Goal: Task Accomplishment & Management: Use online tool/utility

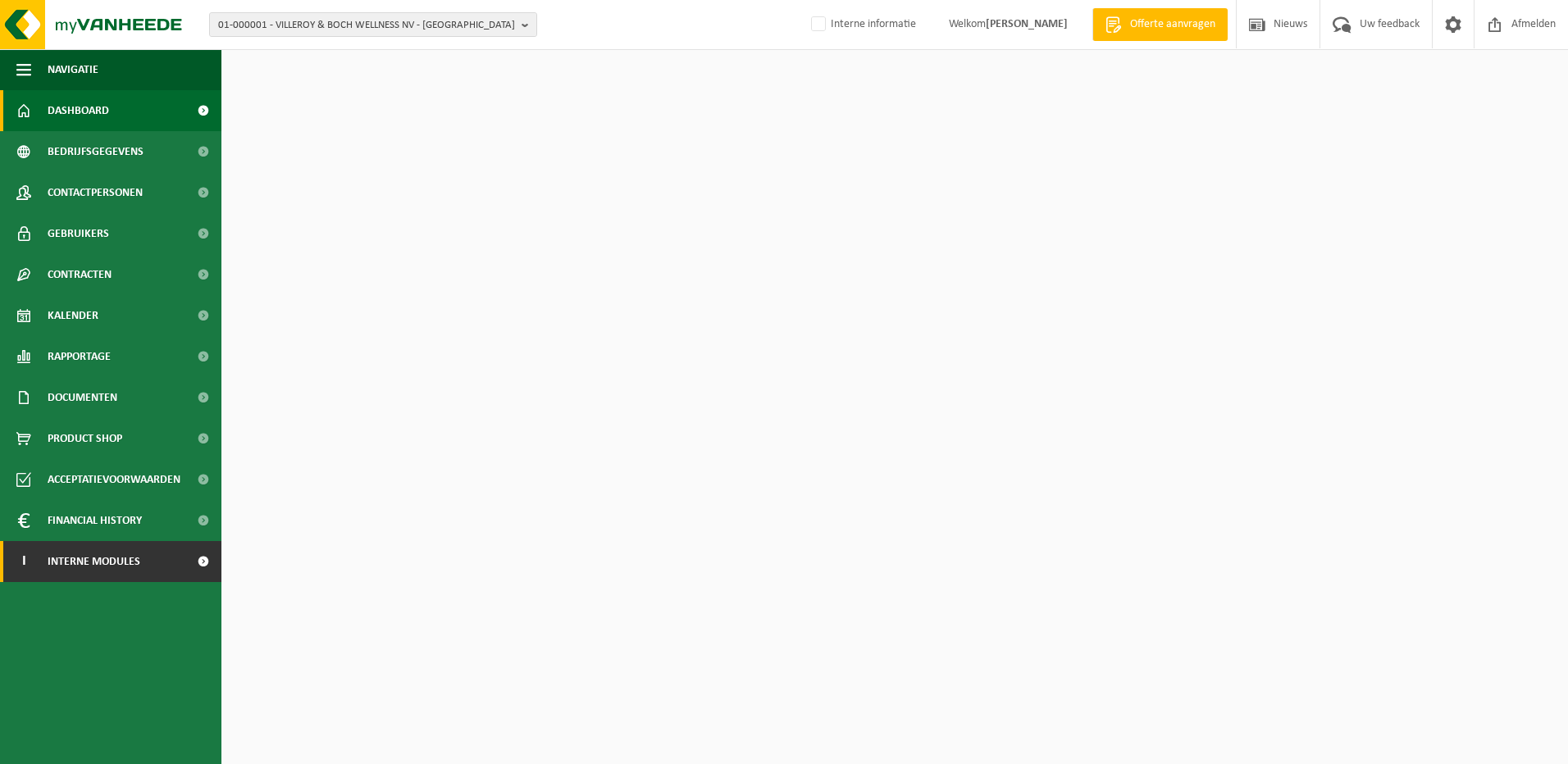
click at [70, 553] on span "Interne modules" at bounding box center [94, 561] width 93 height 41
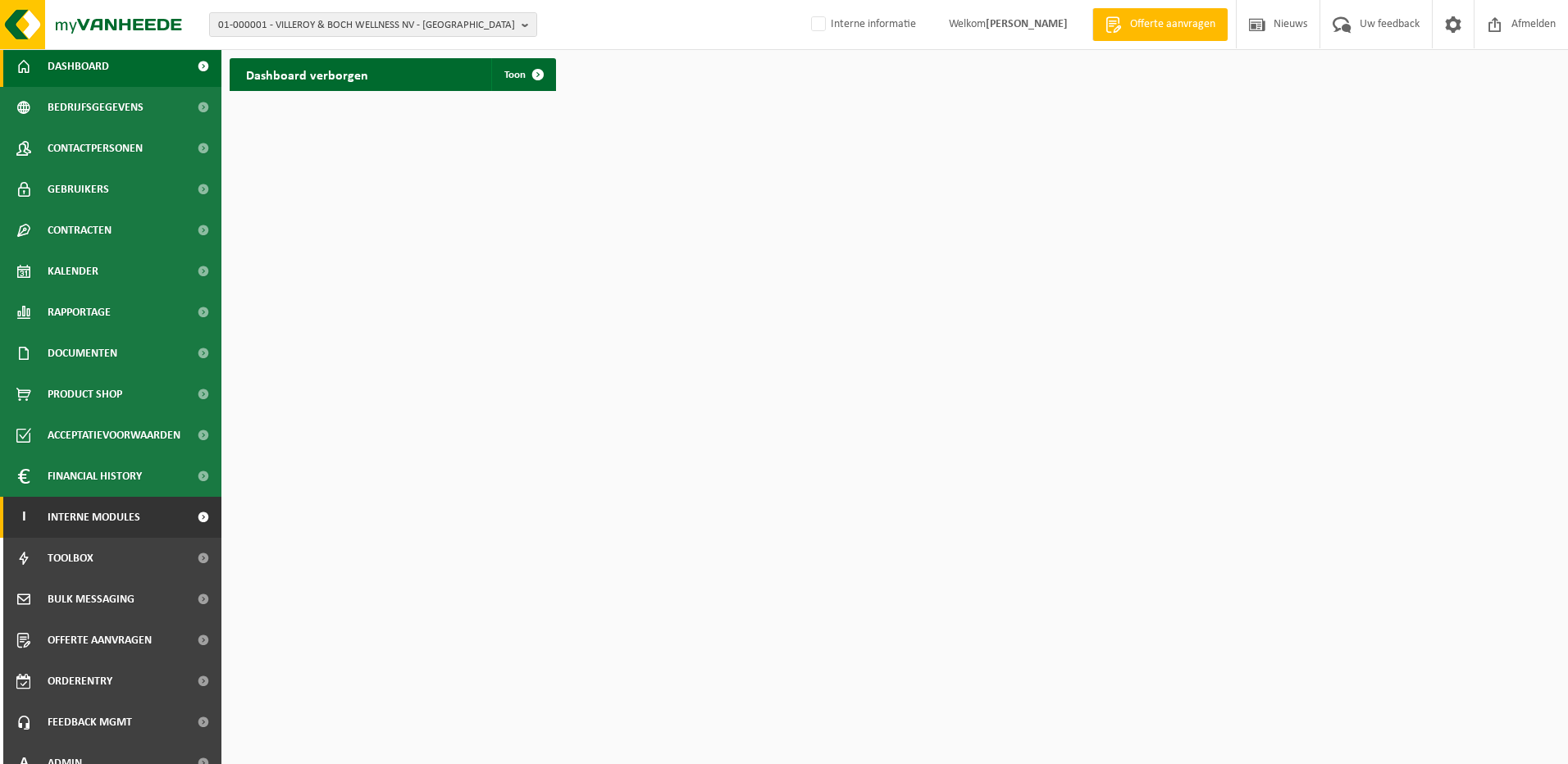
scroll to position [64, 0]
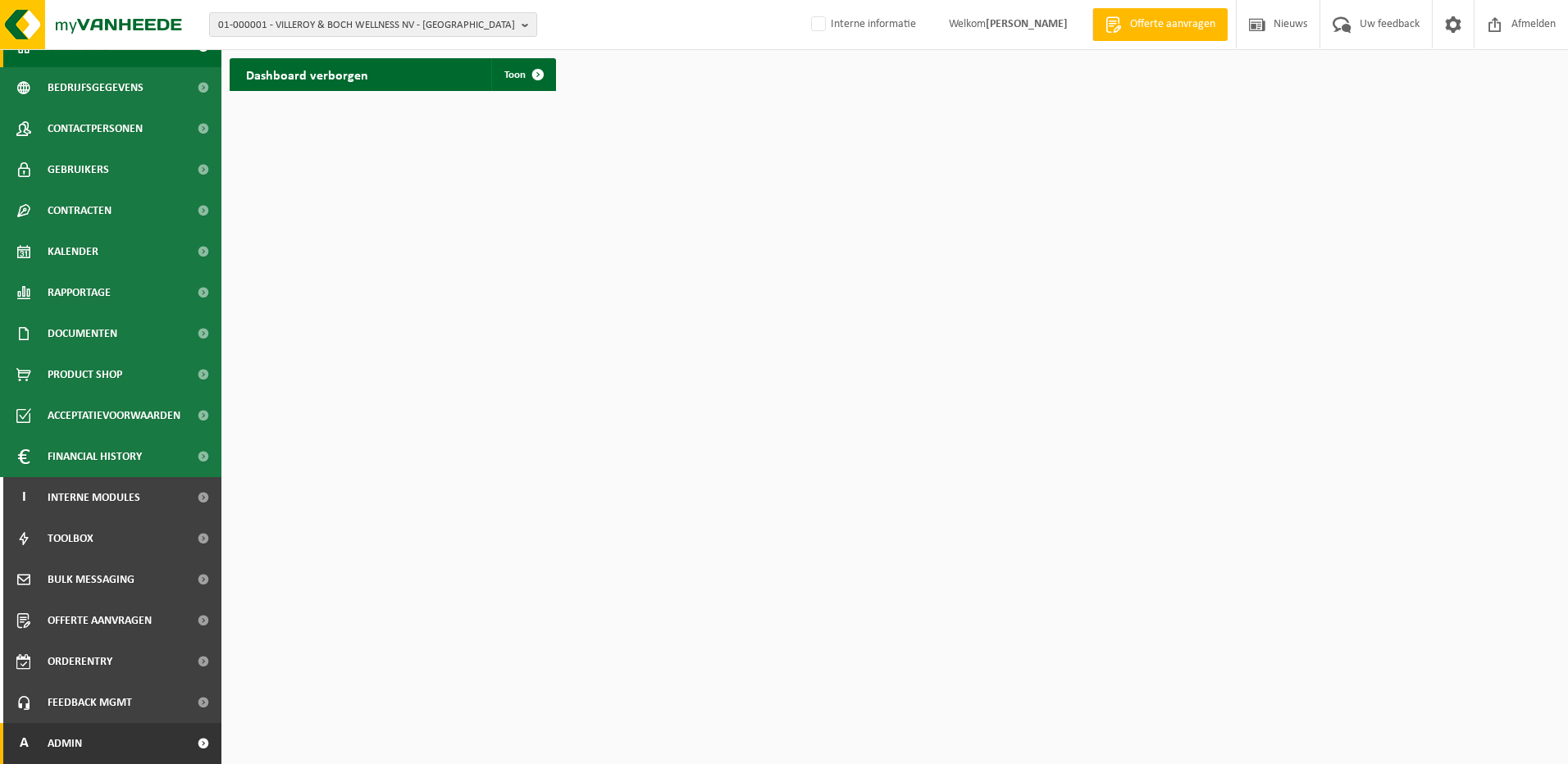
click at [71, 745] on span "Admin" at bounding box center [64, 744] width 34 height 41
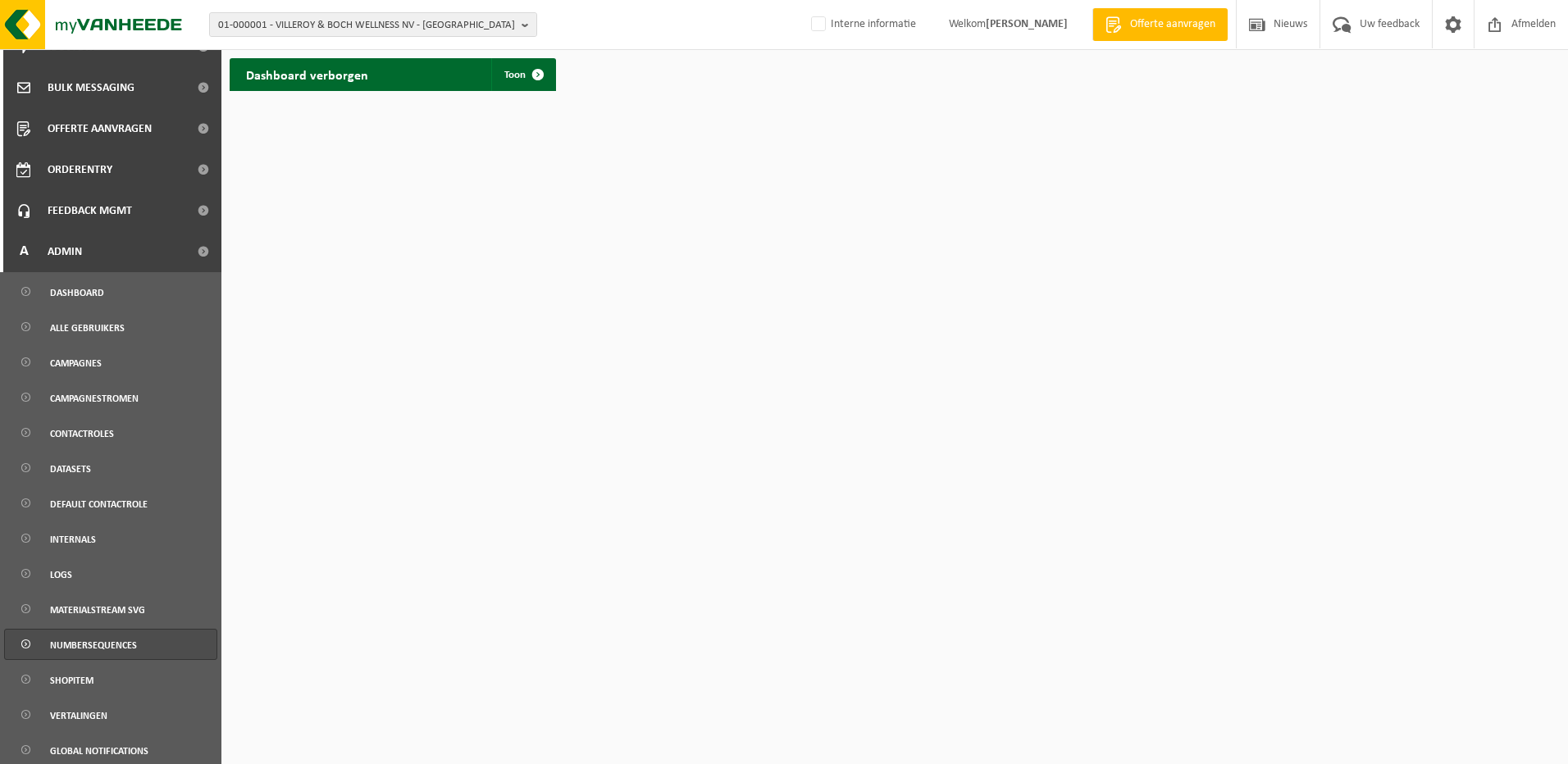
scroll to position [632, 0]
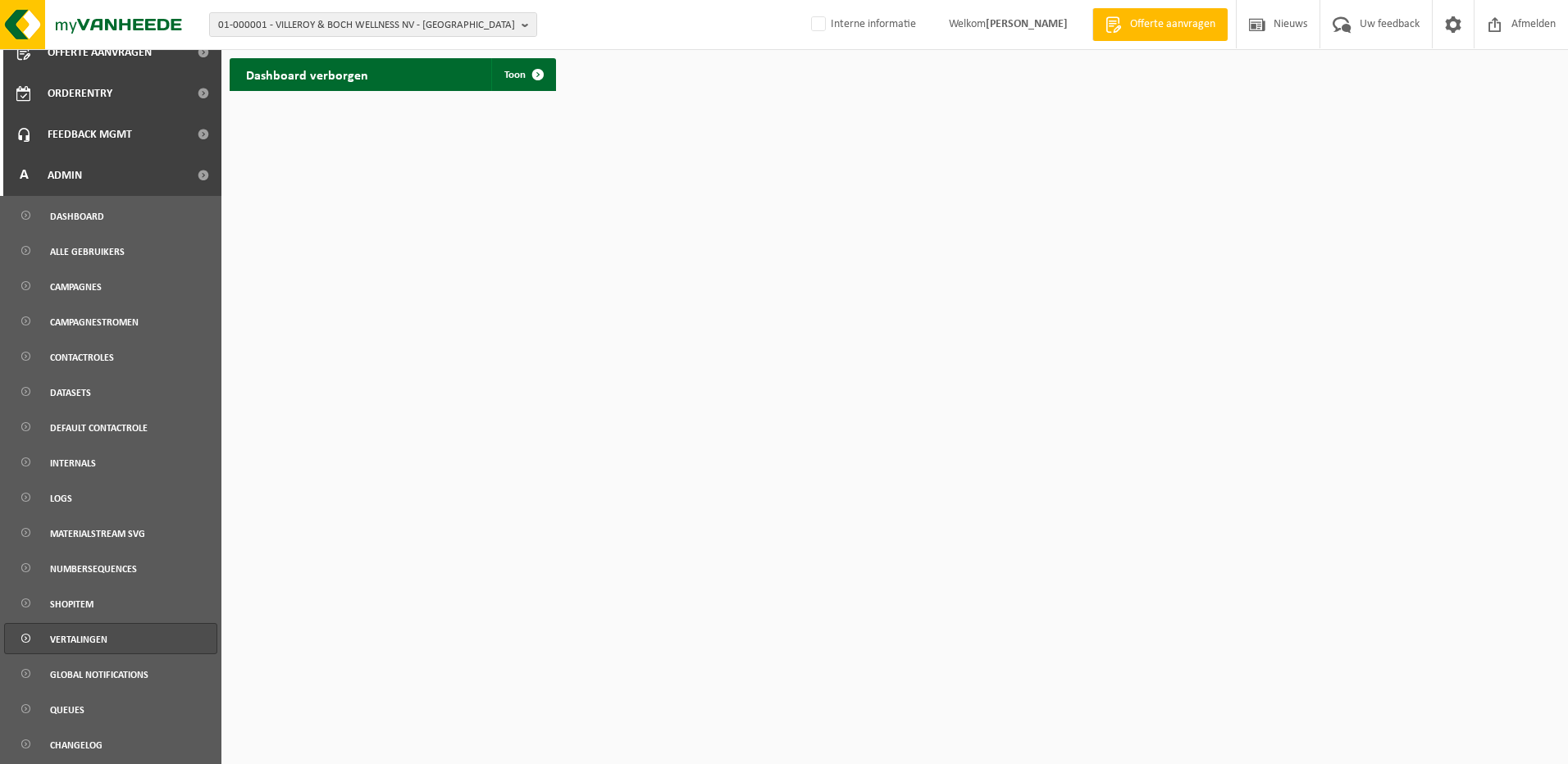
click at [93, 642] on span "Vertalingen" at bounding box center [78, 640] width 57 height 31
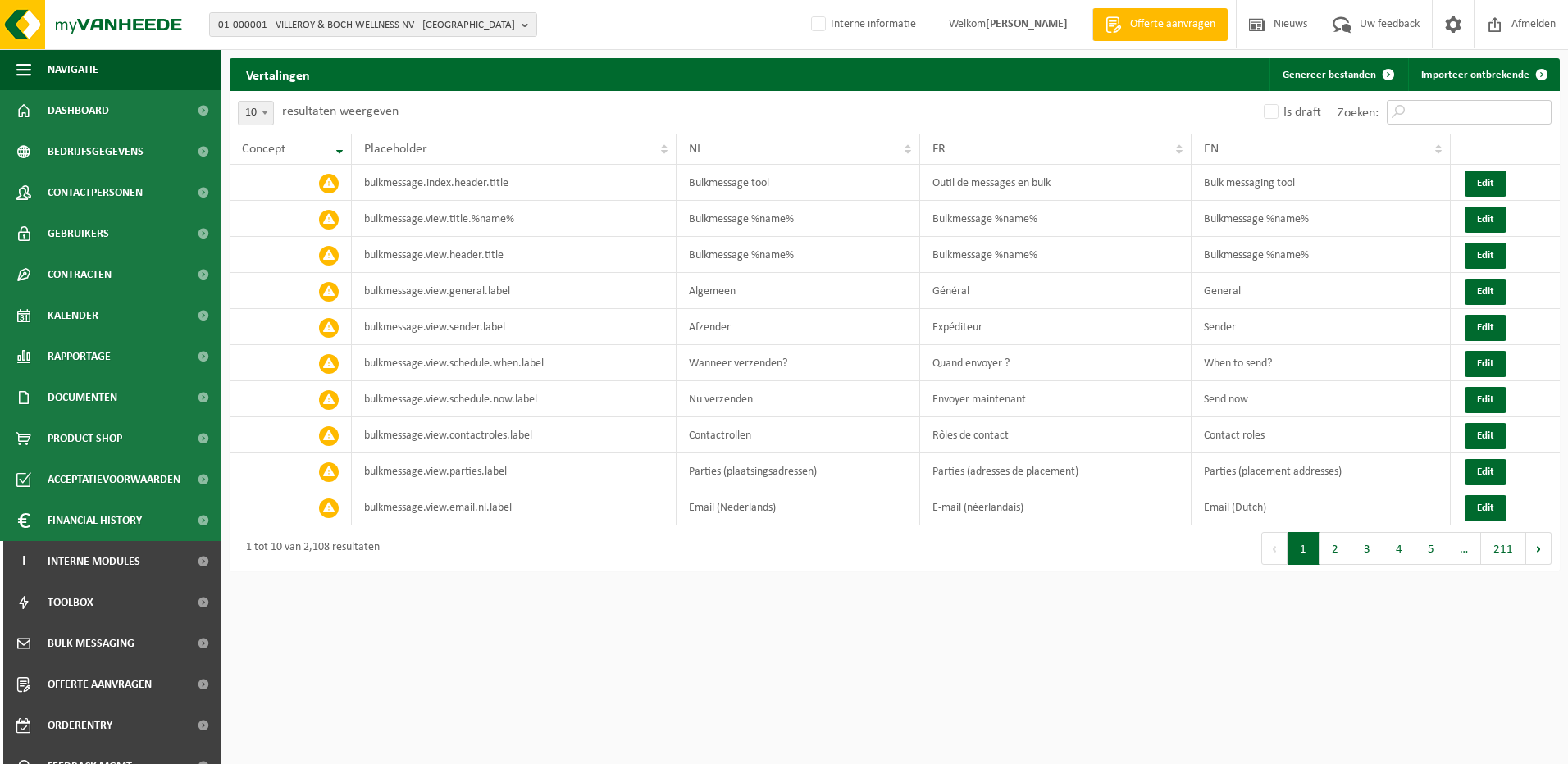
click at [1423, 109] on input "Zoeken:" at bounding box center [1469, 112] width 165 height 25
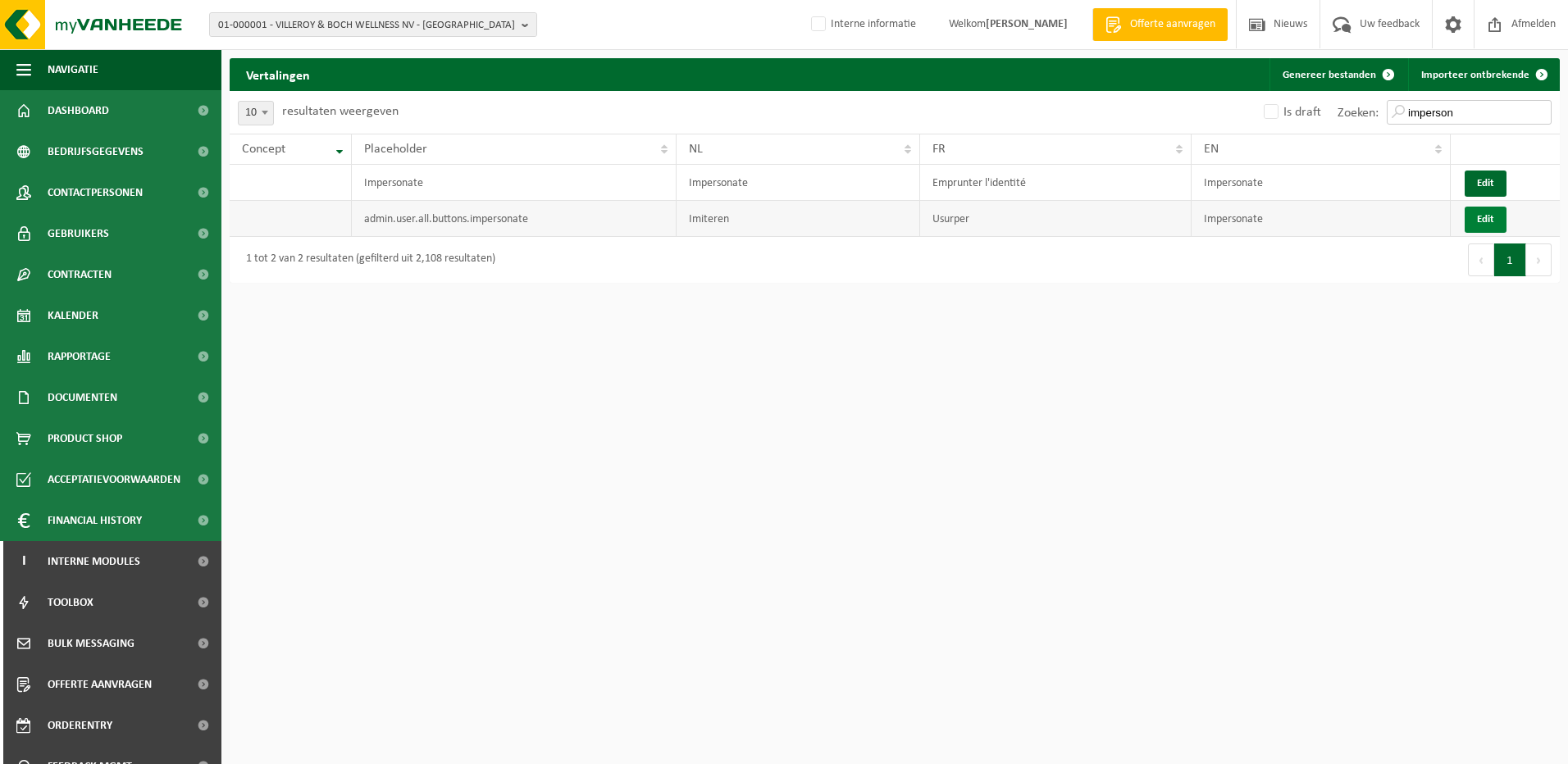
type input "imperson"
click at [1491, 223] on button "Edit" at bounding box center [1485, 219] width 41 height 27
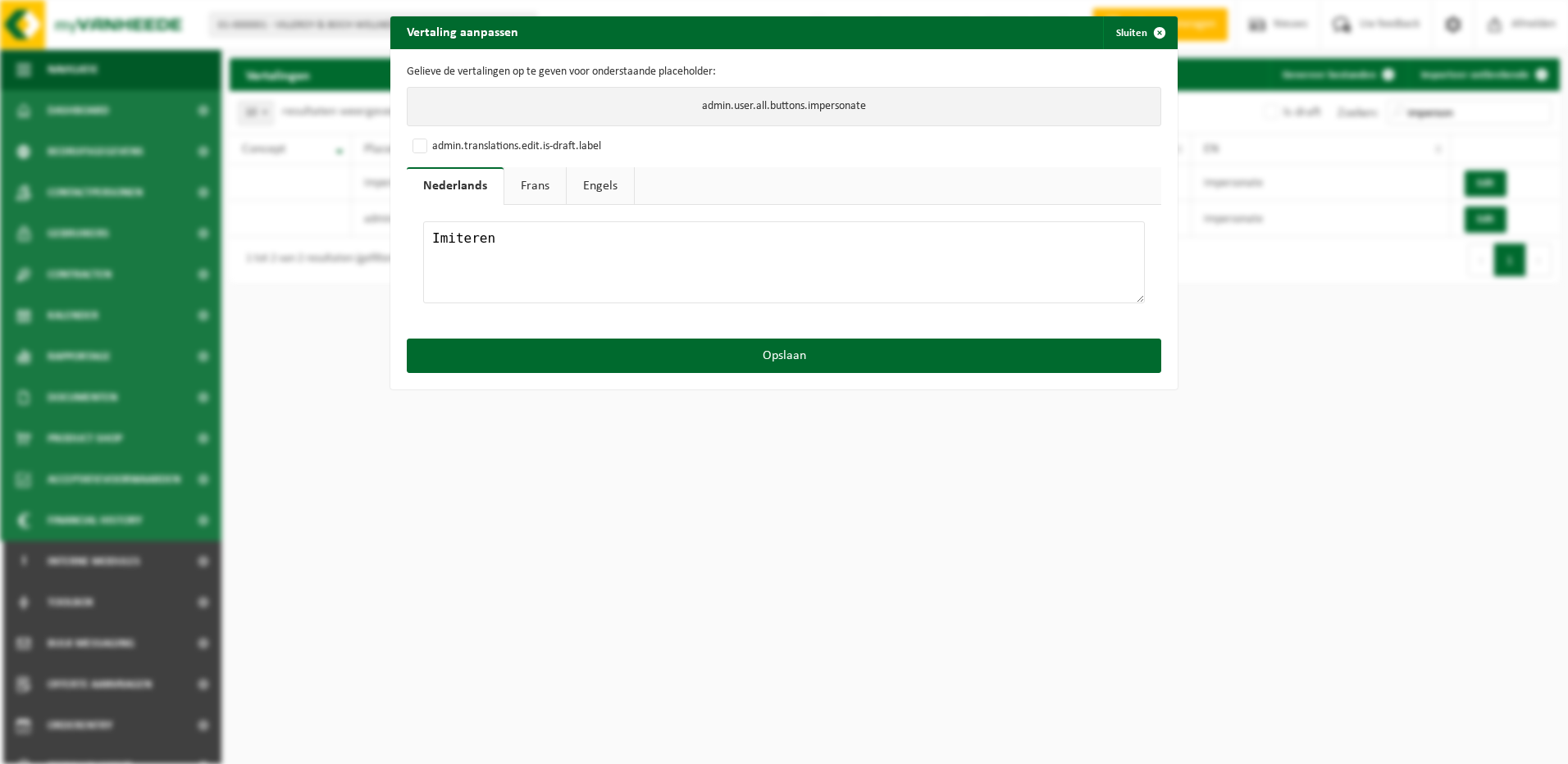
click at [505, 251] on textarea "Imiteren" at bounding box center [784, 262] width 722 height 82
type textarea "8"
type textarea "Impersonate"
click at [526, 179] on link "Frans" at bounding box center [535, 186] width 62 height 38
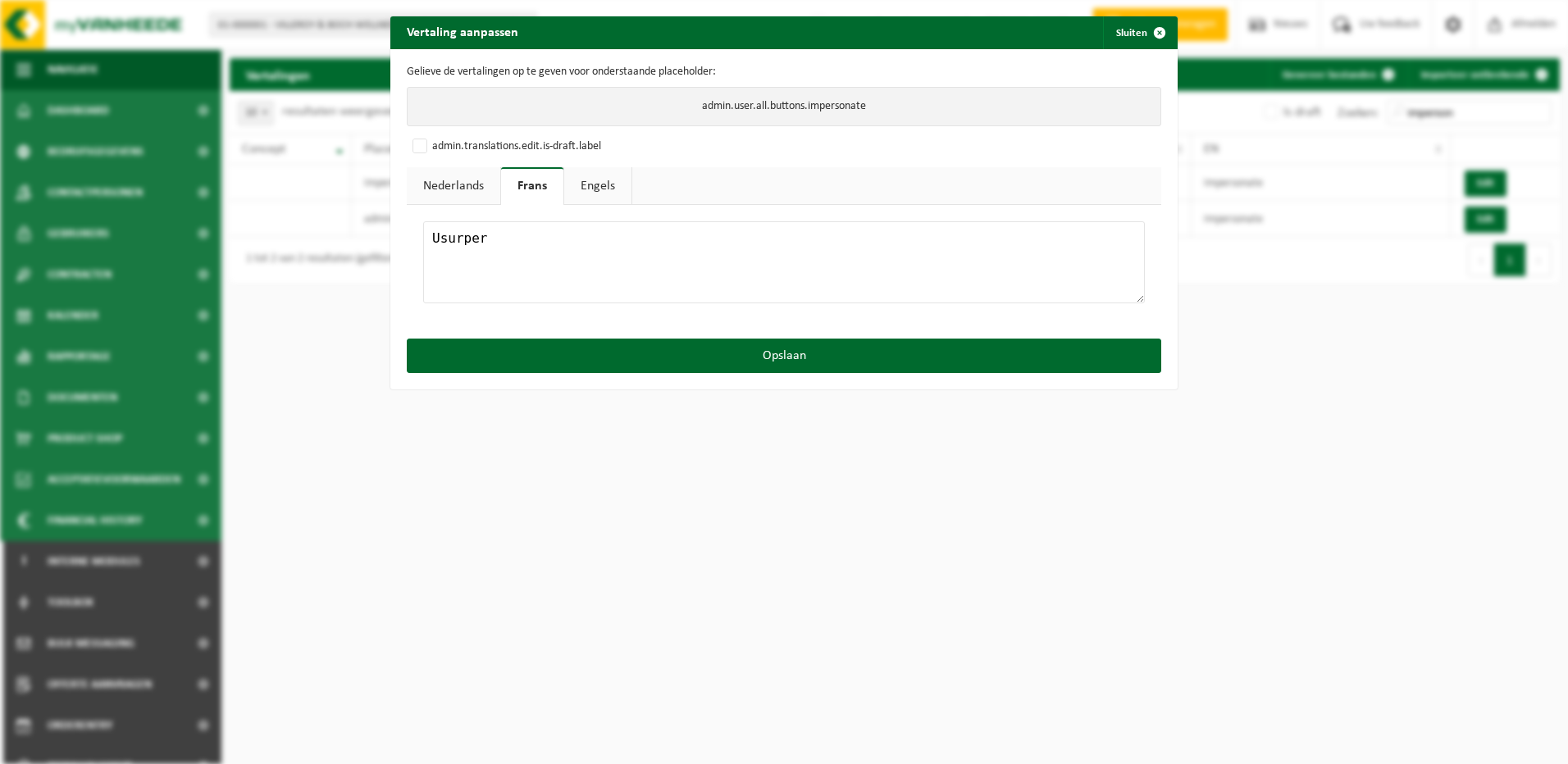
click at [574, 178] on link "Engels" at bounding box center [598, 186] width 67 height 38
click at [466, 171] on link "Nederlands" at bounding box center [454, 186] width 94 height 38
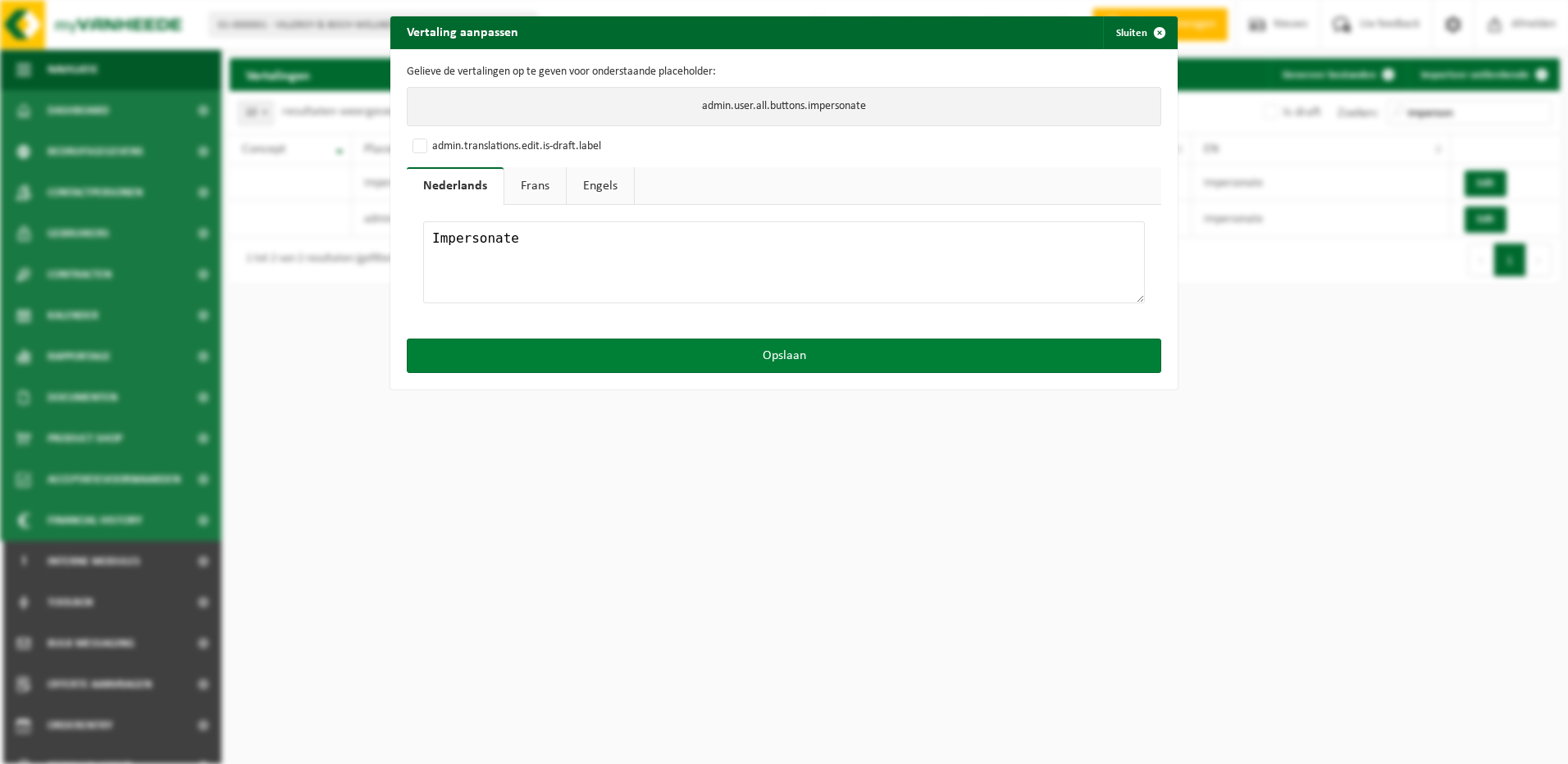
click at [672, 358] on button "Opslaan" at bounding box center [784, 355] width 755 height 34
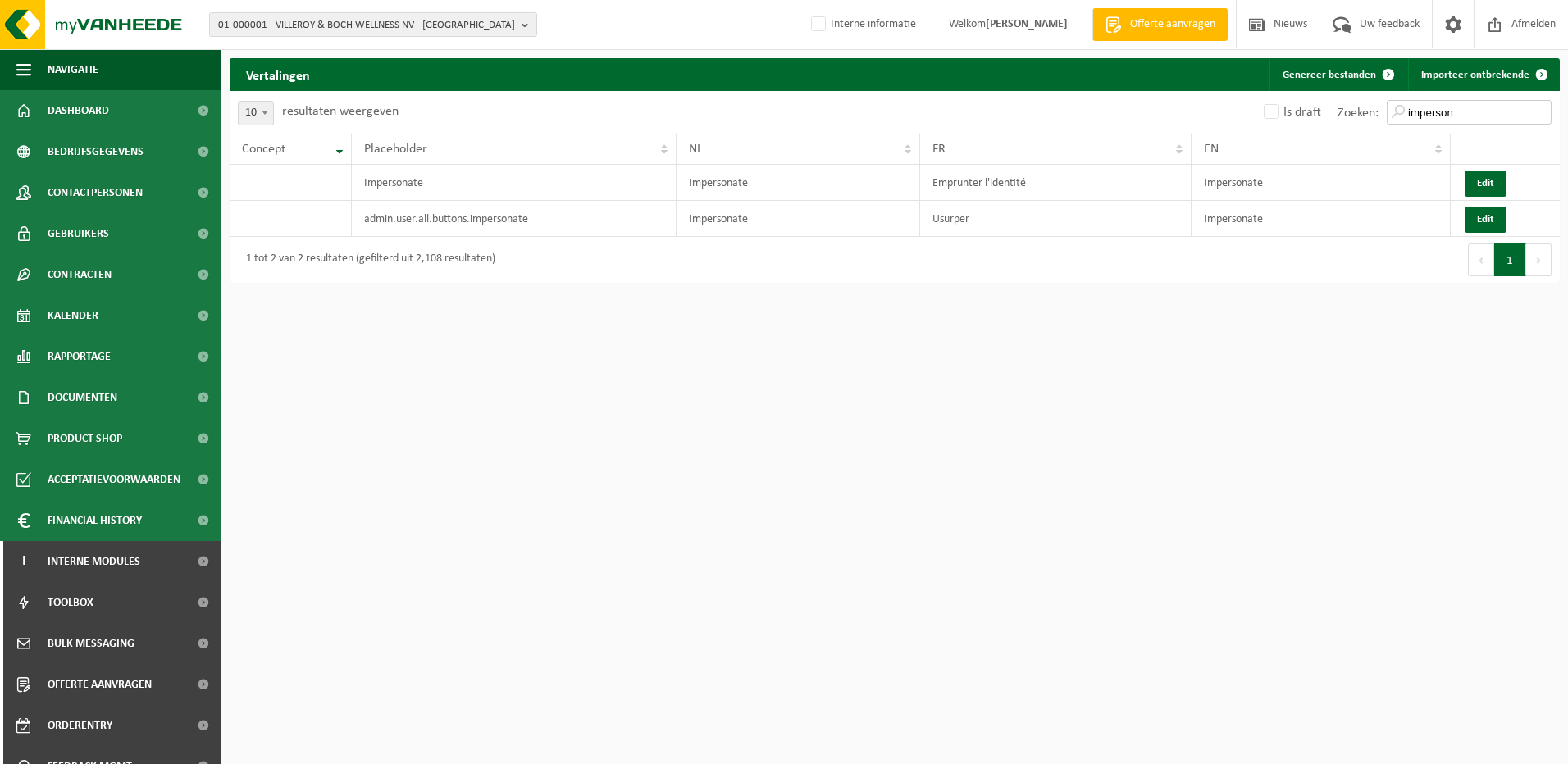
drag, startPoint x: 1464, startPoint y: 111, endPoint x: 1188, endPoint y: 106, distance: 276.0
click at [1188, 106] on div "Is draft [PERSON_NAME]: imperson" at bounding box center [1227, 112] width 665 height 42
drag, startPoint x: 1040, startPoint y: 184, endPoint x: 933, endPoint y: 188, distance: 107.1
click at [933, 188] on td "Emprunter l'identité" at bounding box center [1056, 182] width 273 height 36
drag, startPoint x: 933, startPoint y: 188, endPoint x: 956, endPoint y: 185, distance: 23.2
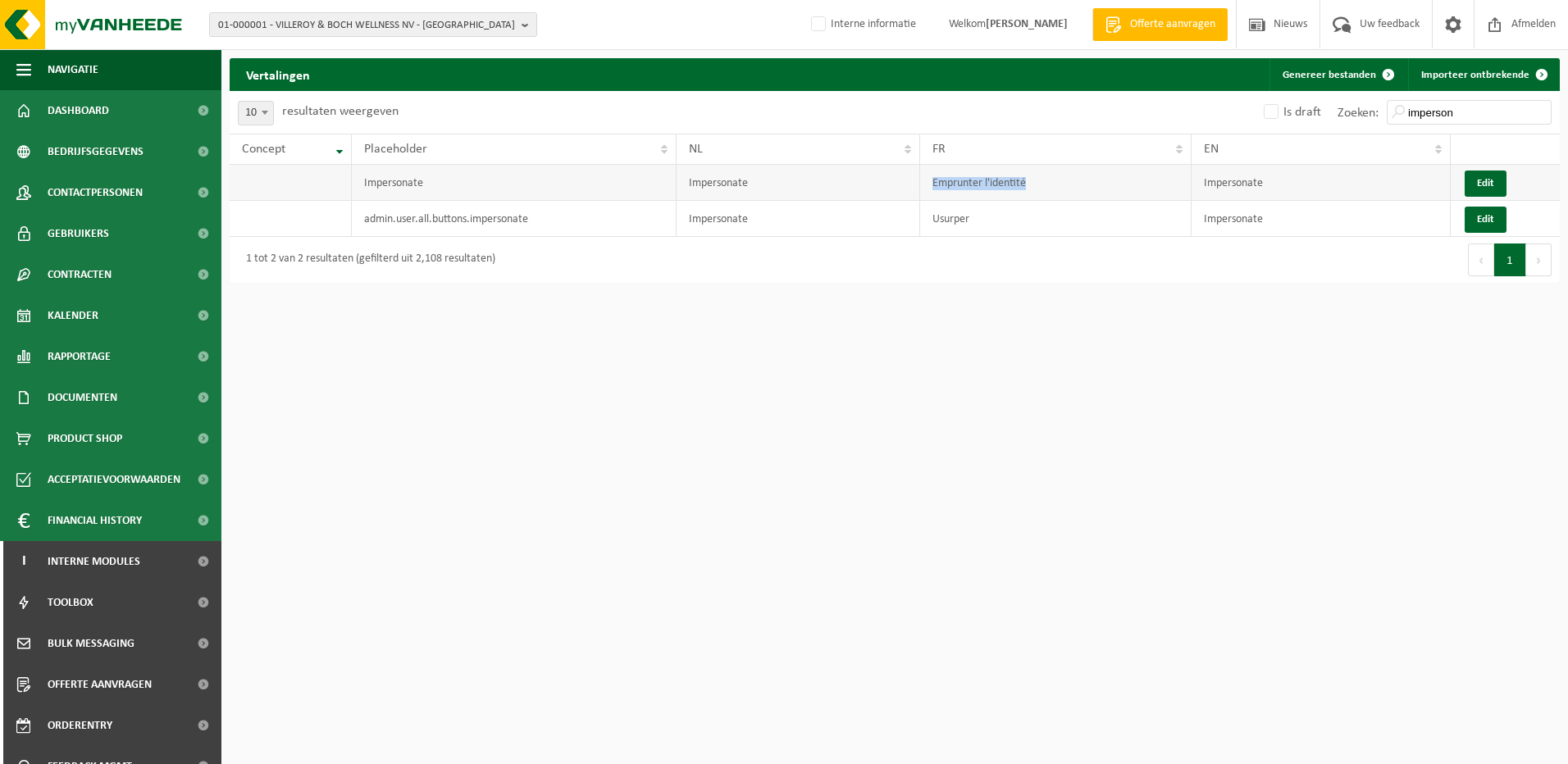
copy td "Emprunter l'identité"
click at [1488, 225] on button "Edit" at bounding box center [1485, 219] width 41 height 27
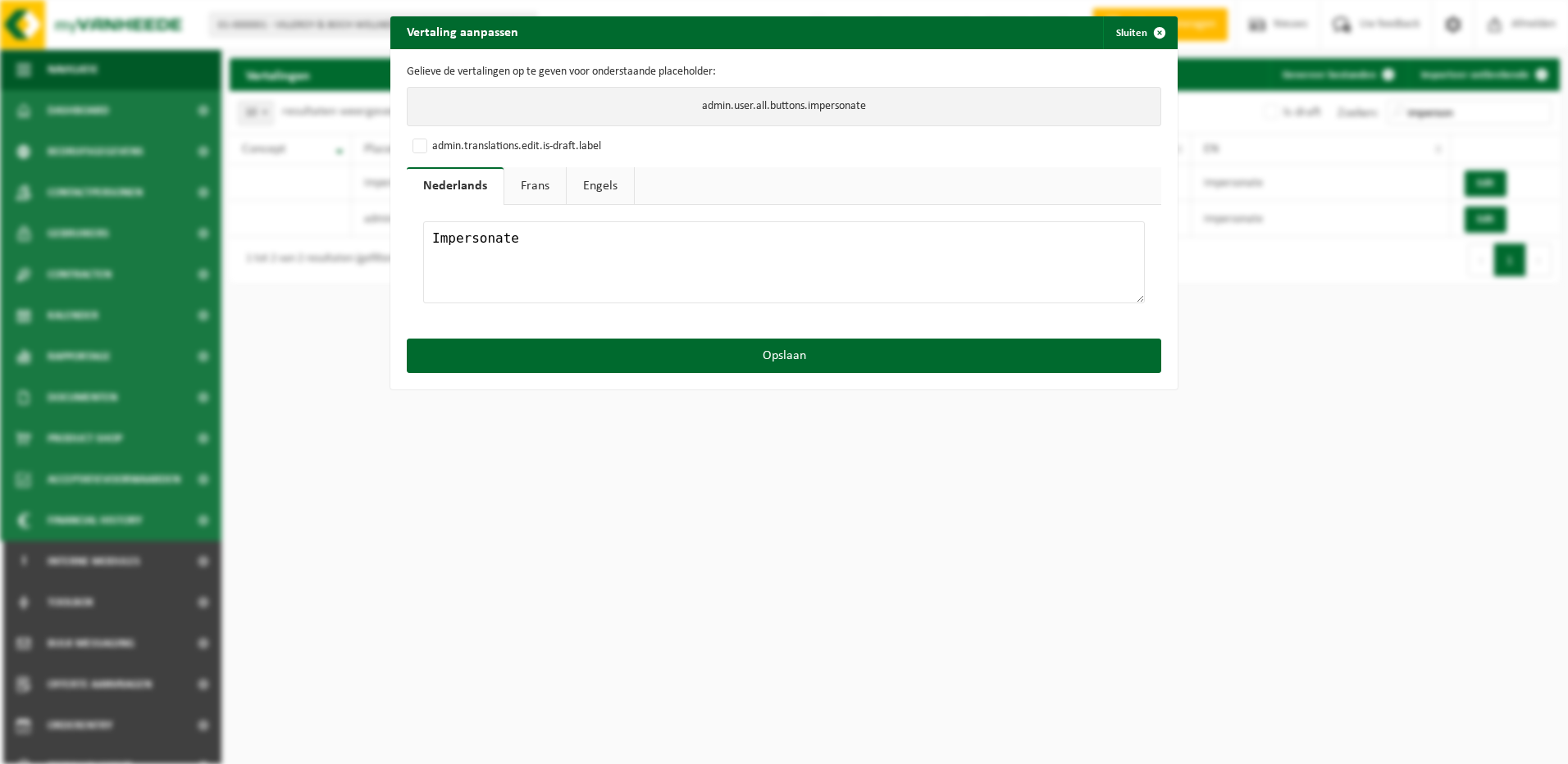
click at [542, 185] on link "Frans" at bounding box center [535, 186] width 62 height 38
drag, startPoint x: 574, startPoint y: 256, endPoint x: 278, endPoint y: 258, distance: 296.0
click at [283, 256] on div "Vertaling aanpassen Sluiten Gelieve de vertalingen op te geven voor onderstaand…" at bounding box center [784, 382] width 1568 height 764
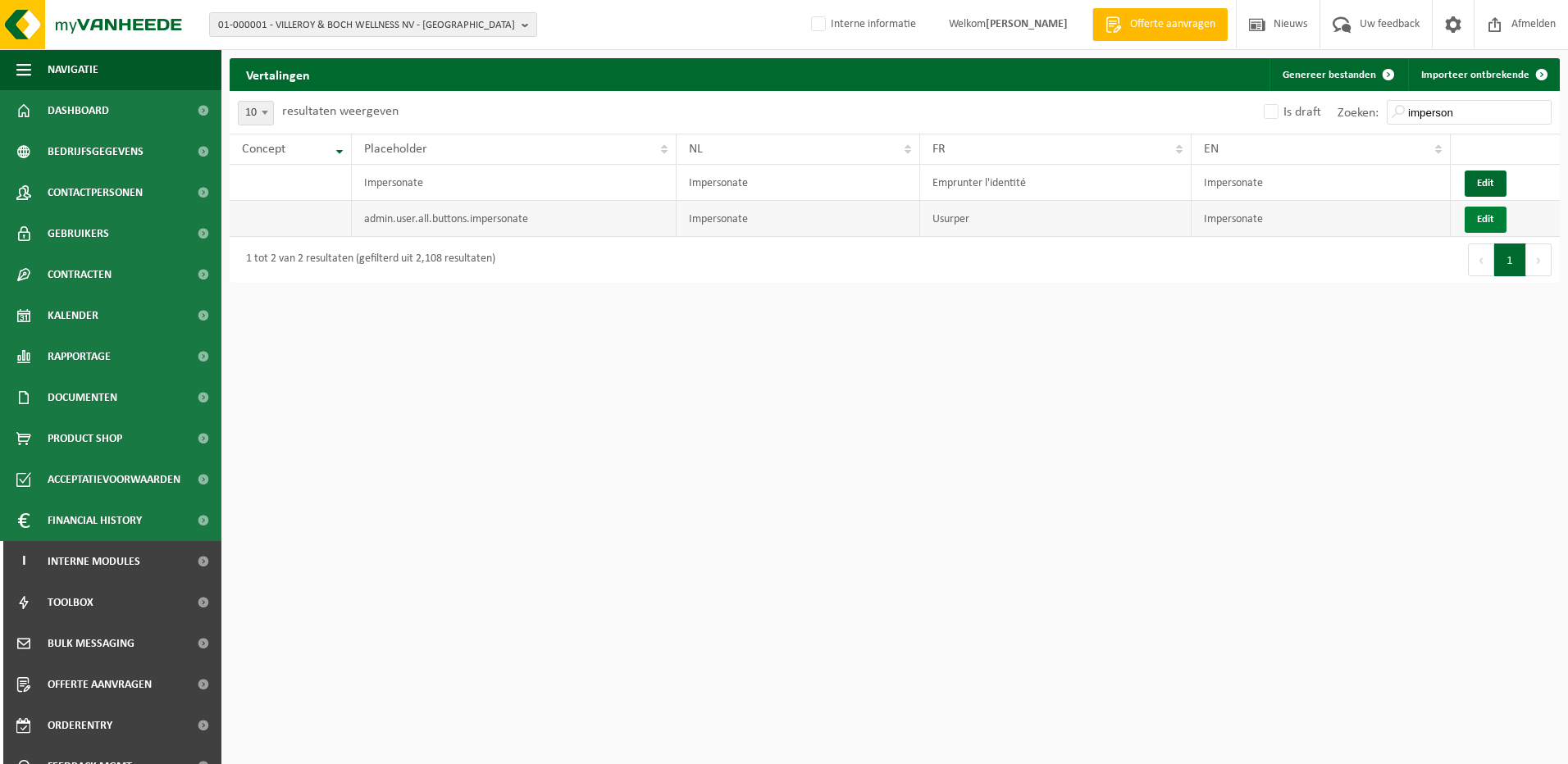
click at [1477, 223] on button "Edit" at bounding box center [1485, 219] width 41 height 27
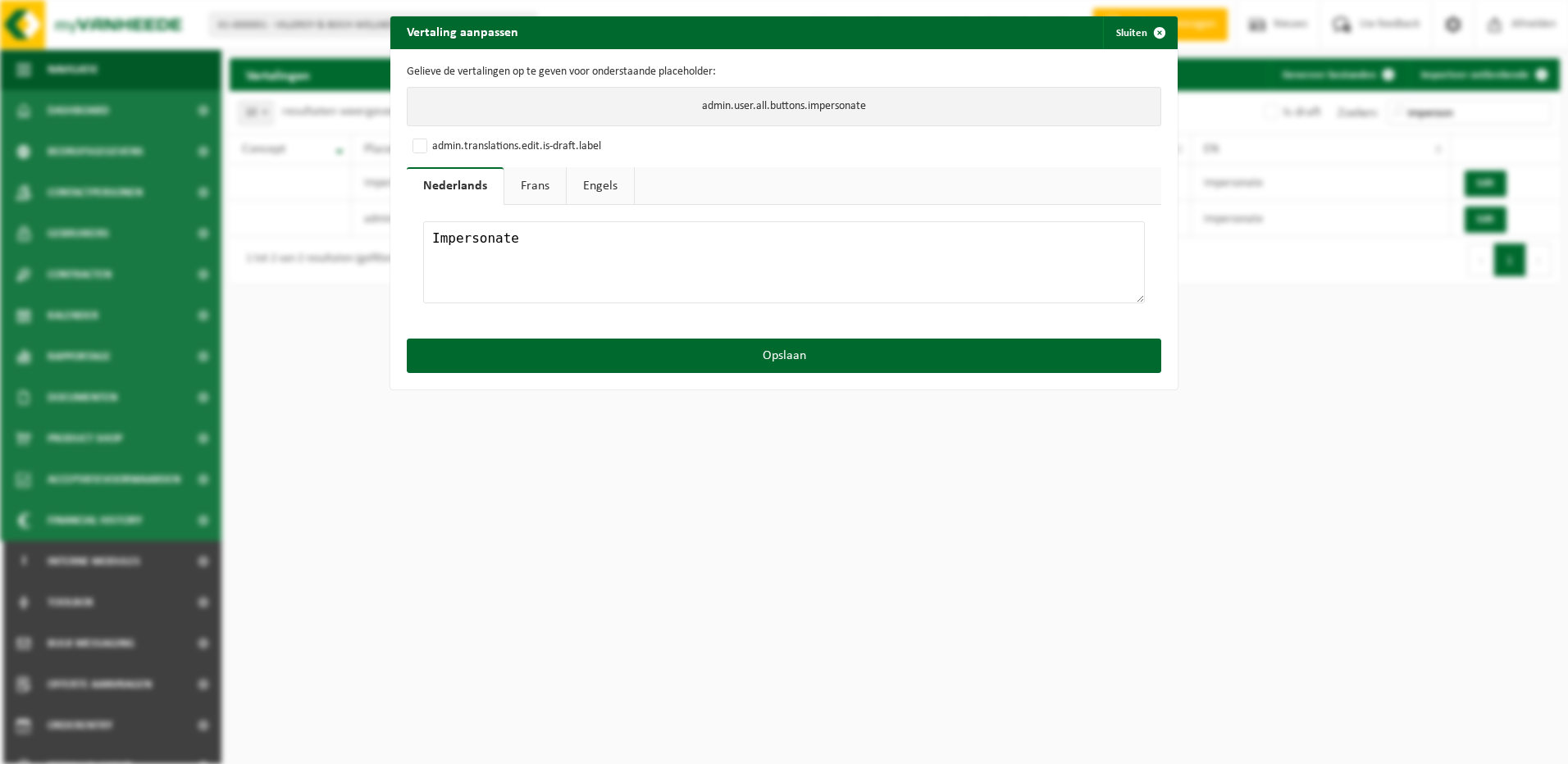
click at [532, 187] on link "Frans" at bounding box center [535, 186] width 62 height 38
drag, startPoint x: 552, startPoint y: 241, endPoint x: 379, endPoint y: 237, distance: 173.0
click at [379, 237] on div "Vertaling aanpassen Sluiten Gelieve de vertalingen op te geven voor onderstaand…" at bounding box center [784, 382] width 1568 height 764
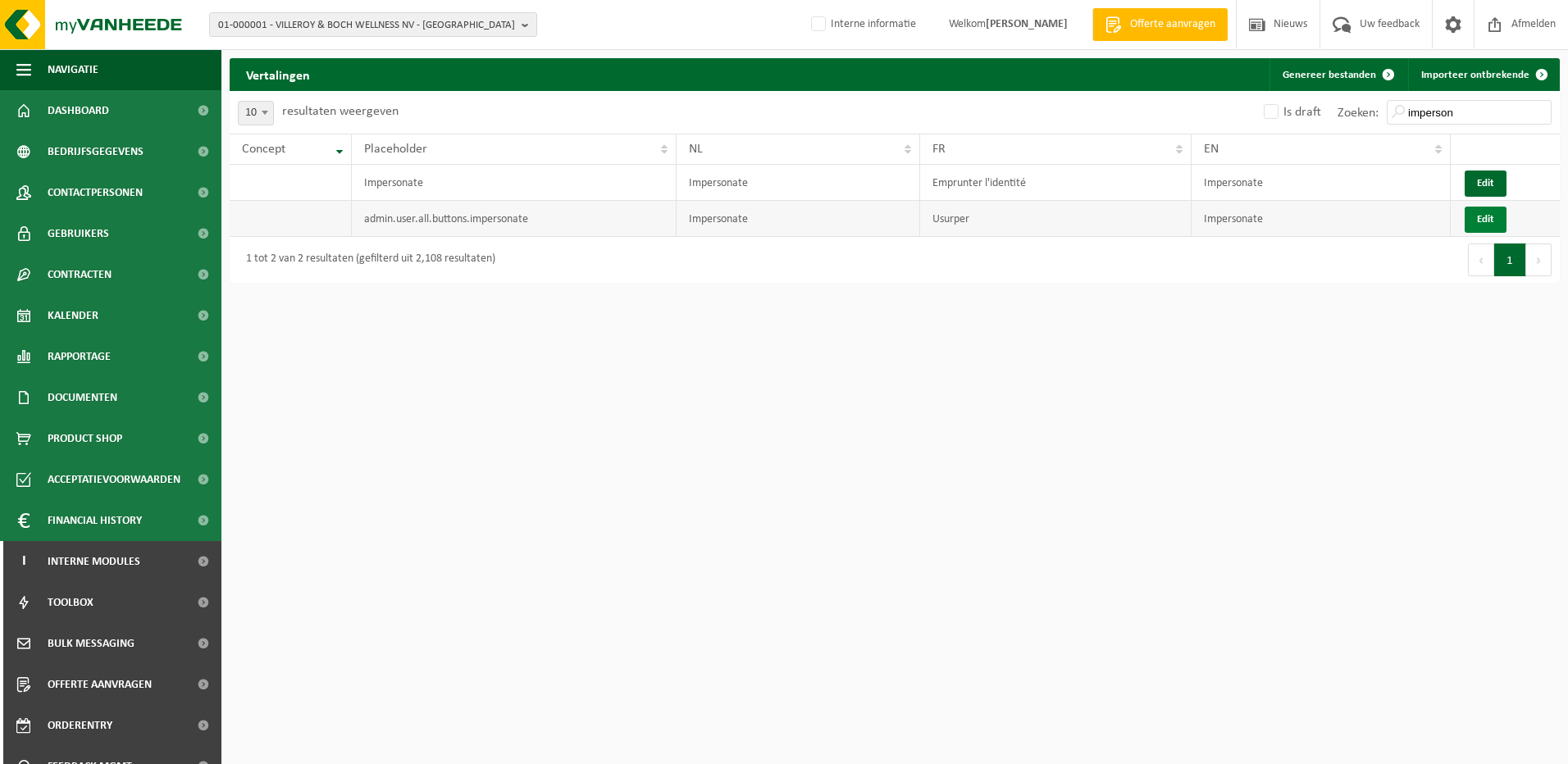
click at [1482, 214] on button "Edit" at bounding box center [1485, 219] width 41 height 27
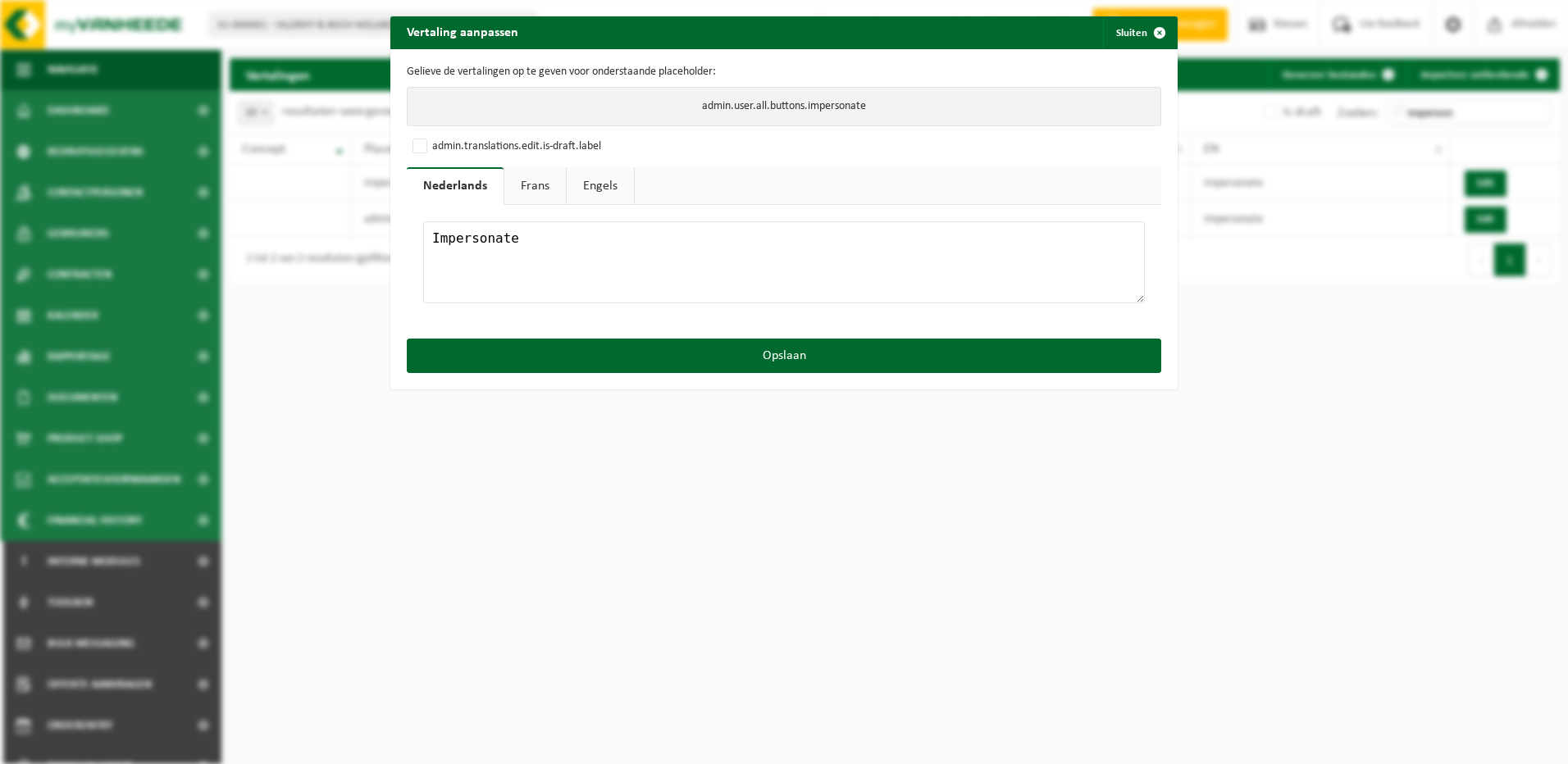
drag, startPoint x: 604, startPoint y: 243, endPoint x: 427, endPoint y: 241, distance: 177.0
click at [427, 241] on textarea "Impersonate" at bounding box center [784, 262] width 722 height 82
click at [523, 191] on link "Frans" at bounding box center [535, 186] width 62 height 38
click at [500, 246] on textarea "Usurper" at bounding box center [784, 262] width 722 height 82
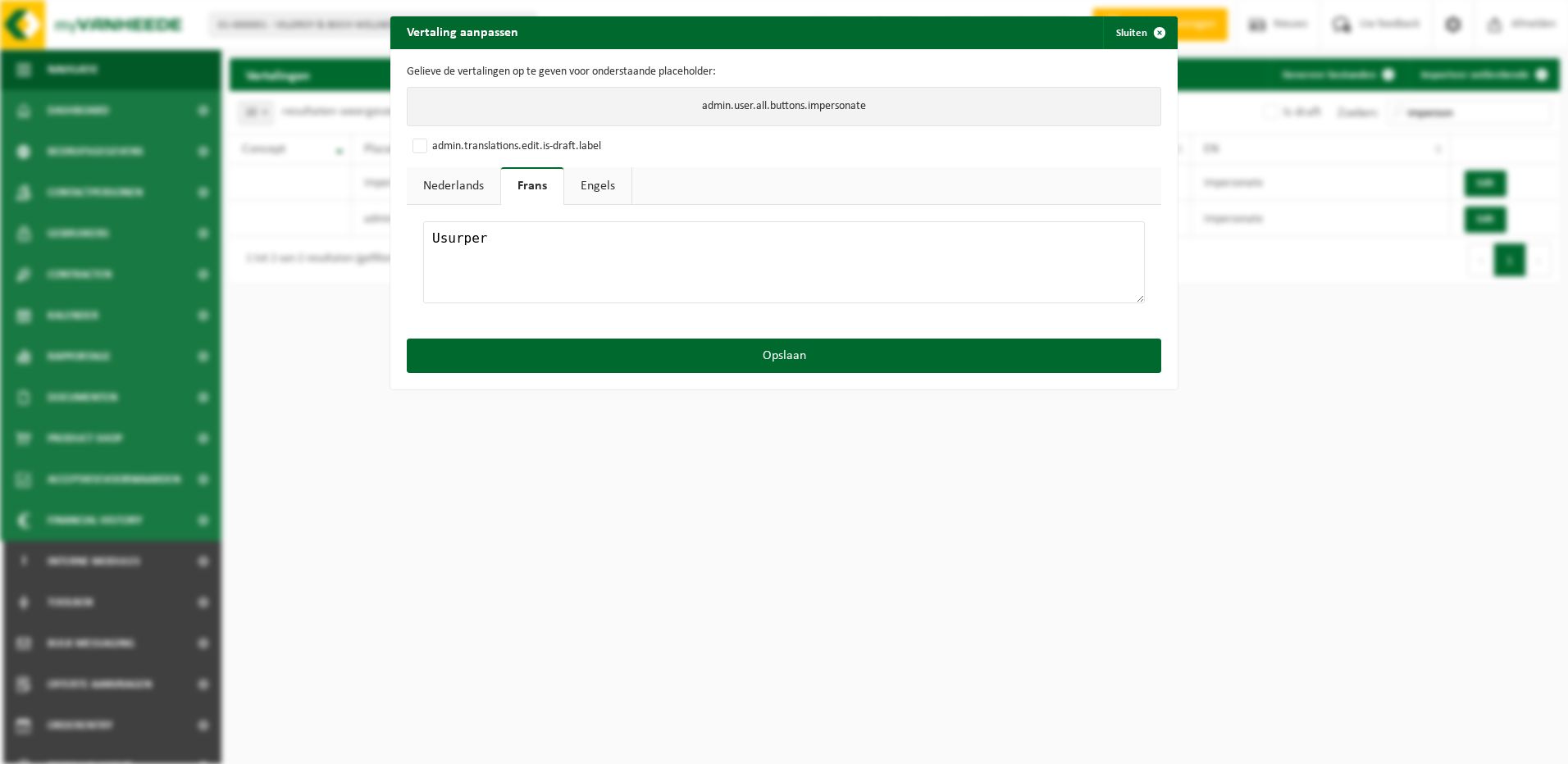
paste textarea "Emprunter l'identité"
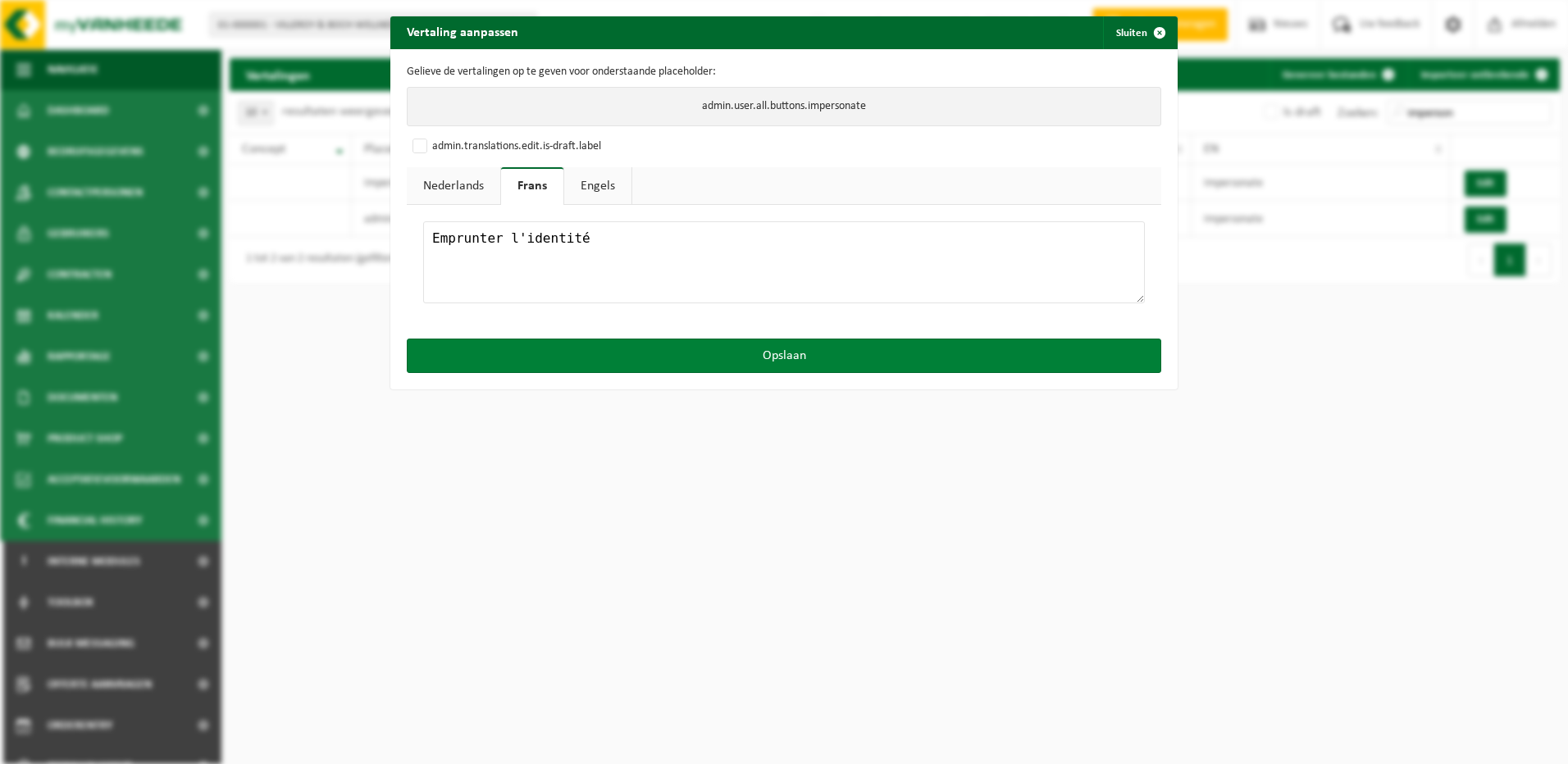
type textarea "Emprunter l'identité"
click at [665, 349] on button "Opslaan" at bounding box center [784, 355] width 755 height 34
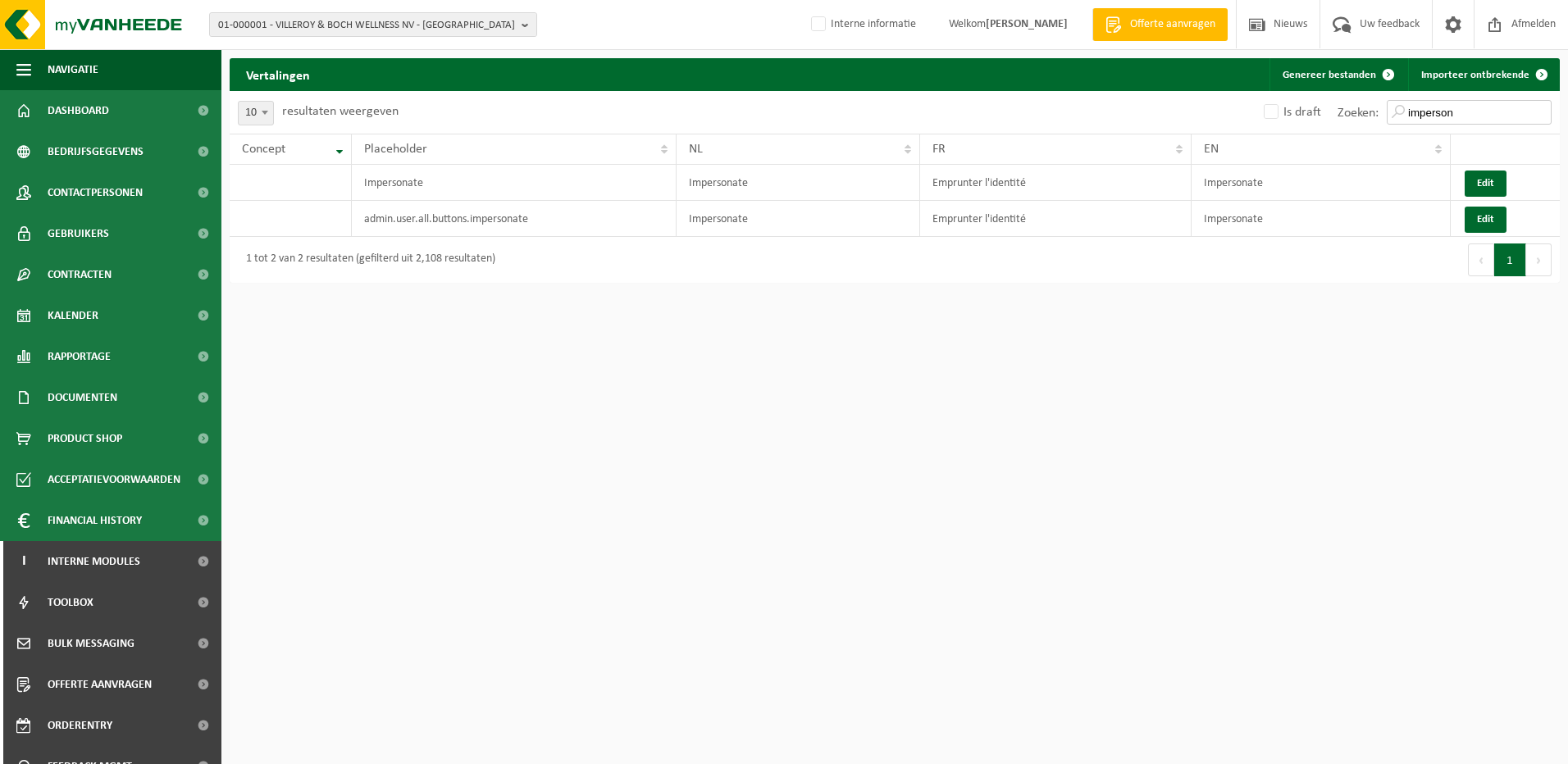
drag, startPoint x: 1236, startPoint y: 113, endPoint x: 1141, endPoint y: 102, distance: 95.6
click at [1142, 102] on div "Is draft [PERSON_NAME]: imperson" at bounding box center [1227, 112] width 665 height 42
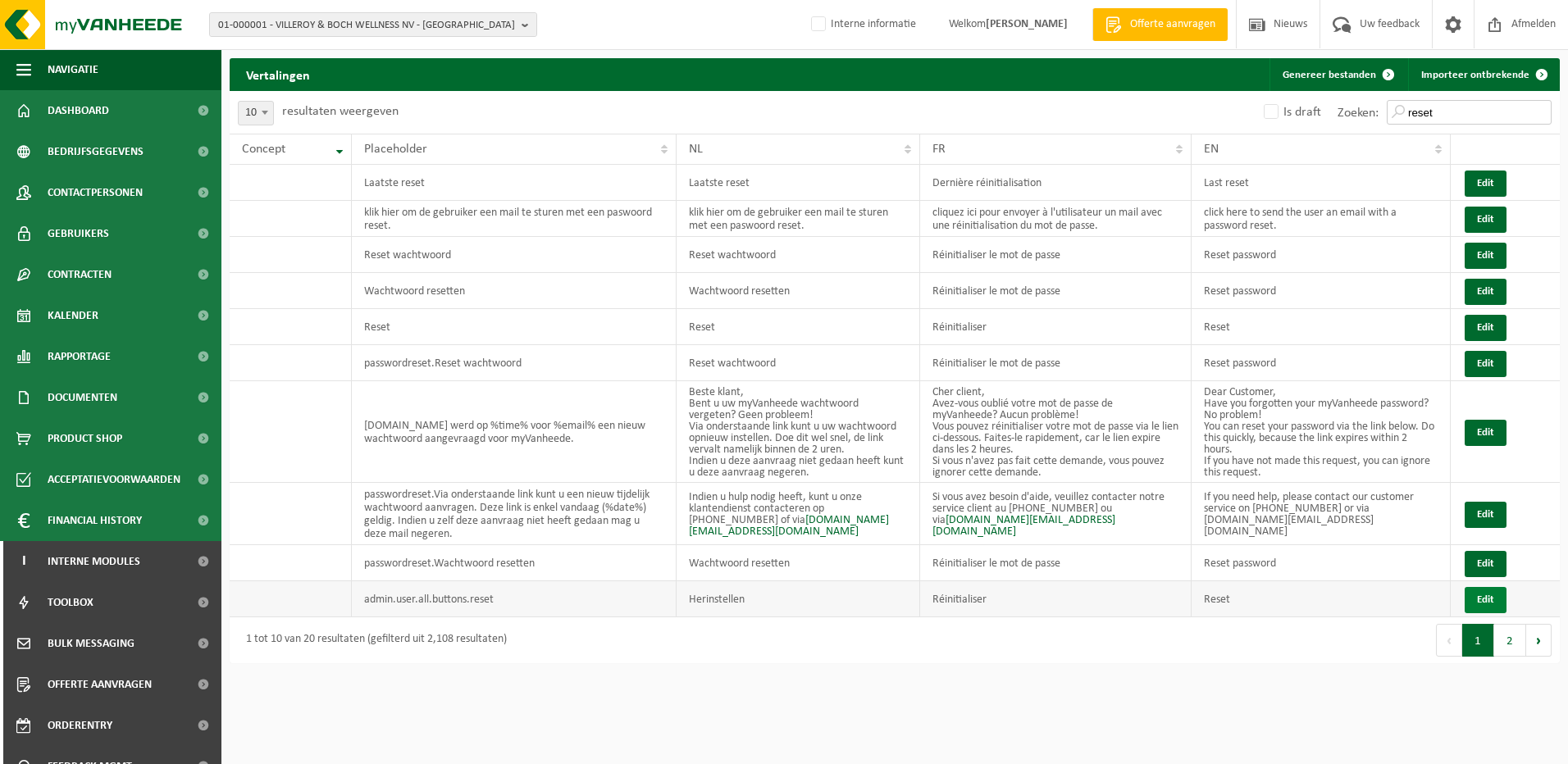
type input "reset"
click at [1491, 588] on button "Edit" at bounding box center [1485, 600] width 41 height 27
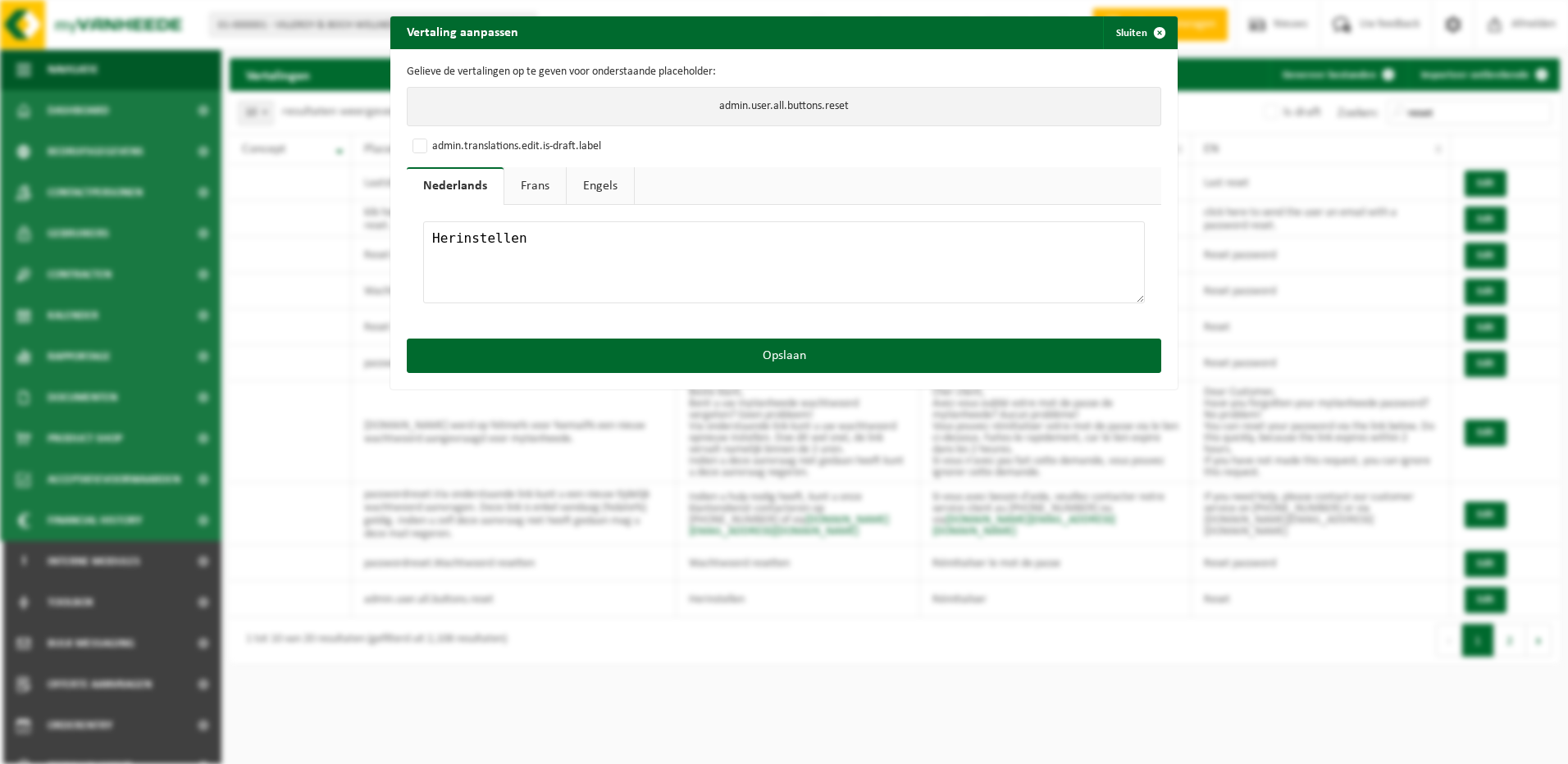
click at [513, 248] on textarea "Herinstellen" at bounding box center [784, 262] width 722 height 82
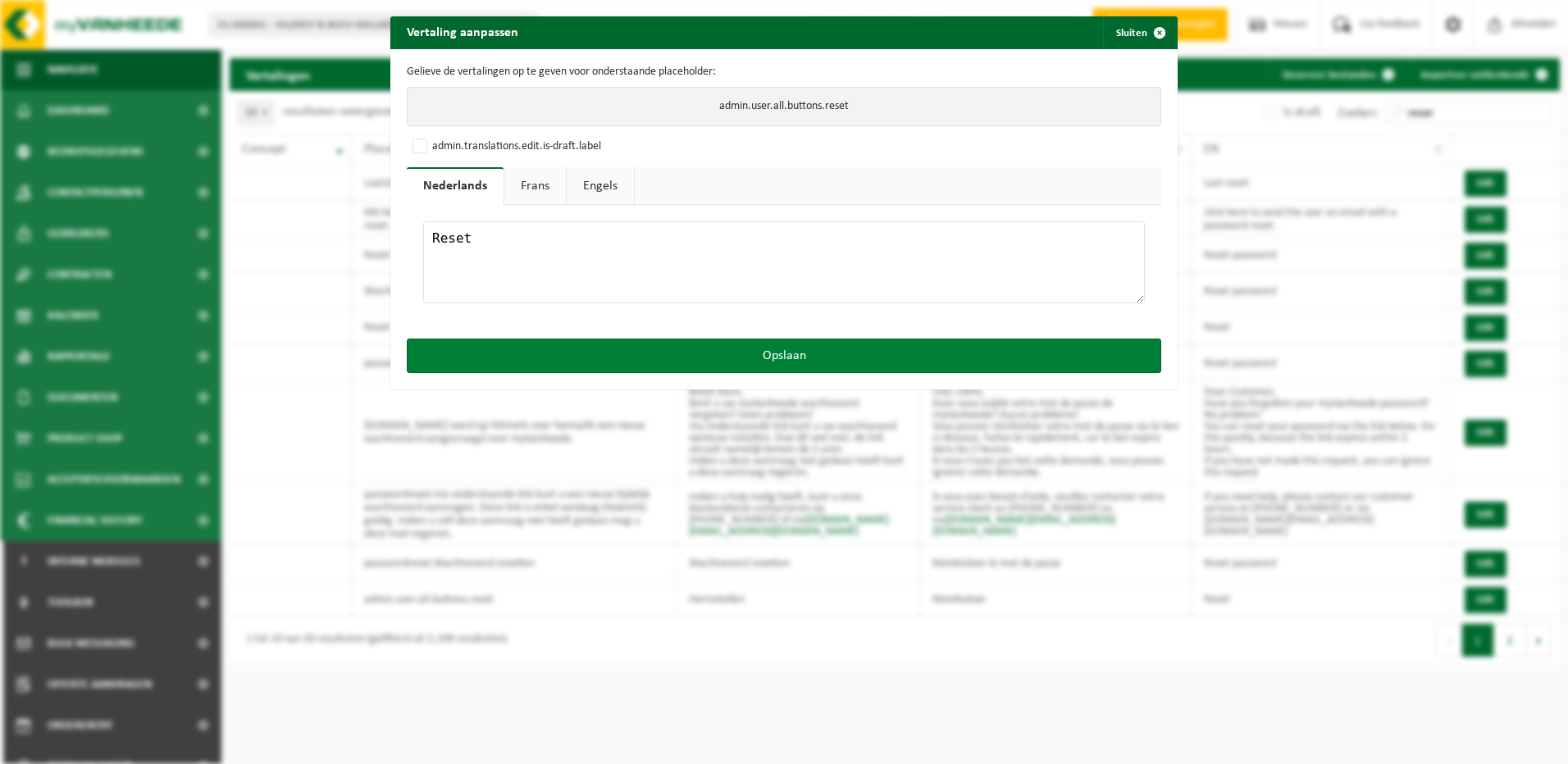
type textarea "Reset"
click at [830, 365] on button "Opslaan" at bounding box center [784, 355] width 755 height 34
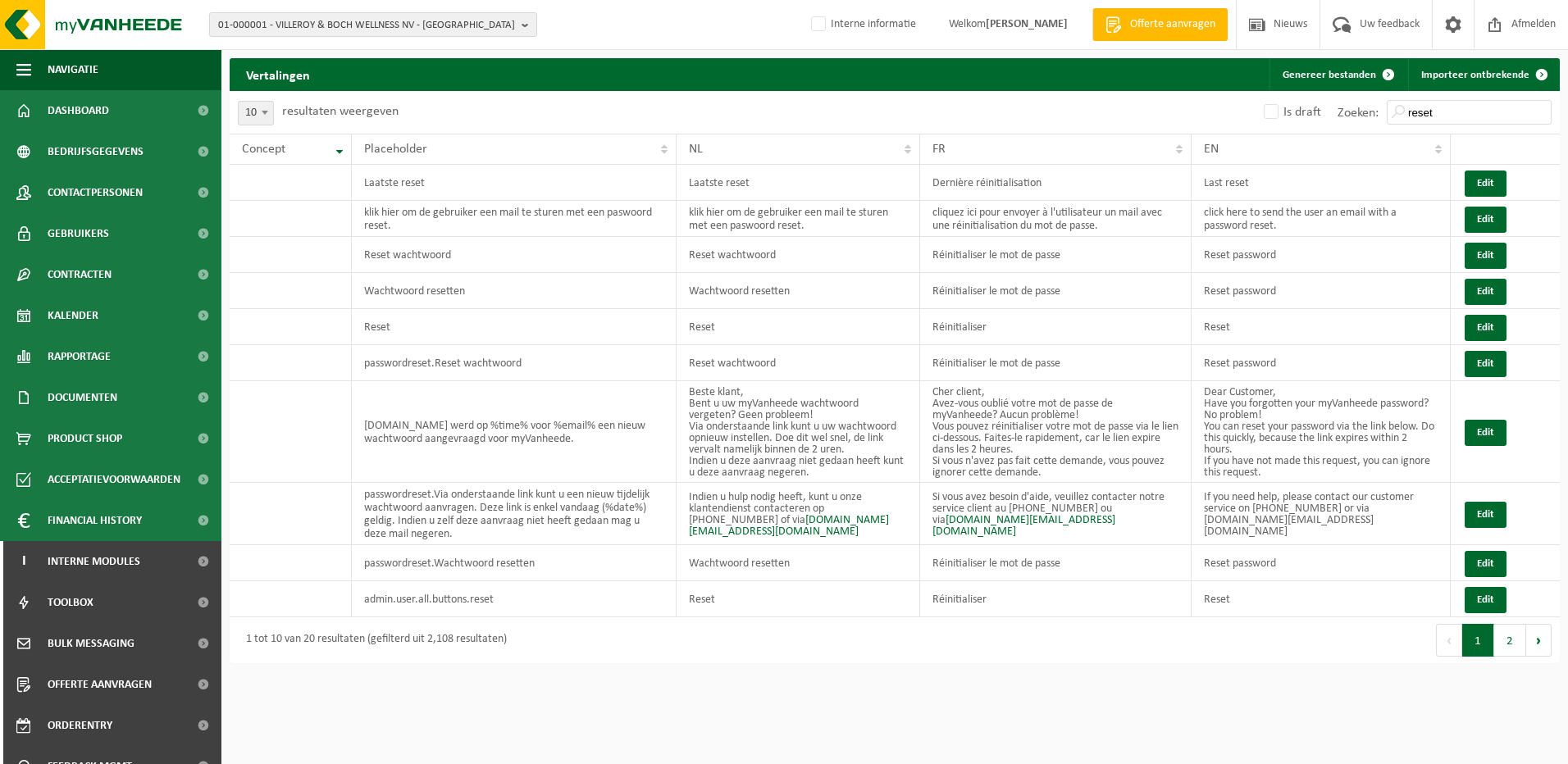
click at [1279, 117] on label "Is draft" at bounding box center [1291, 112] width 61 height 25
click at [1258, 100] on input "Is draft" at bounding box center [1258, 99] width 1 height 1
checkbox input "true"
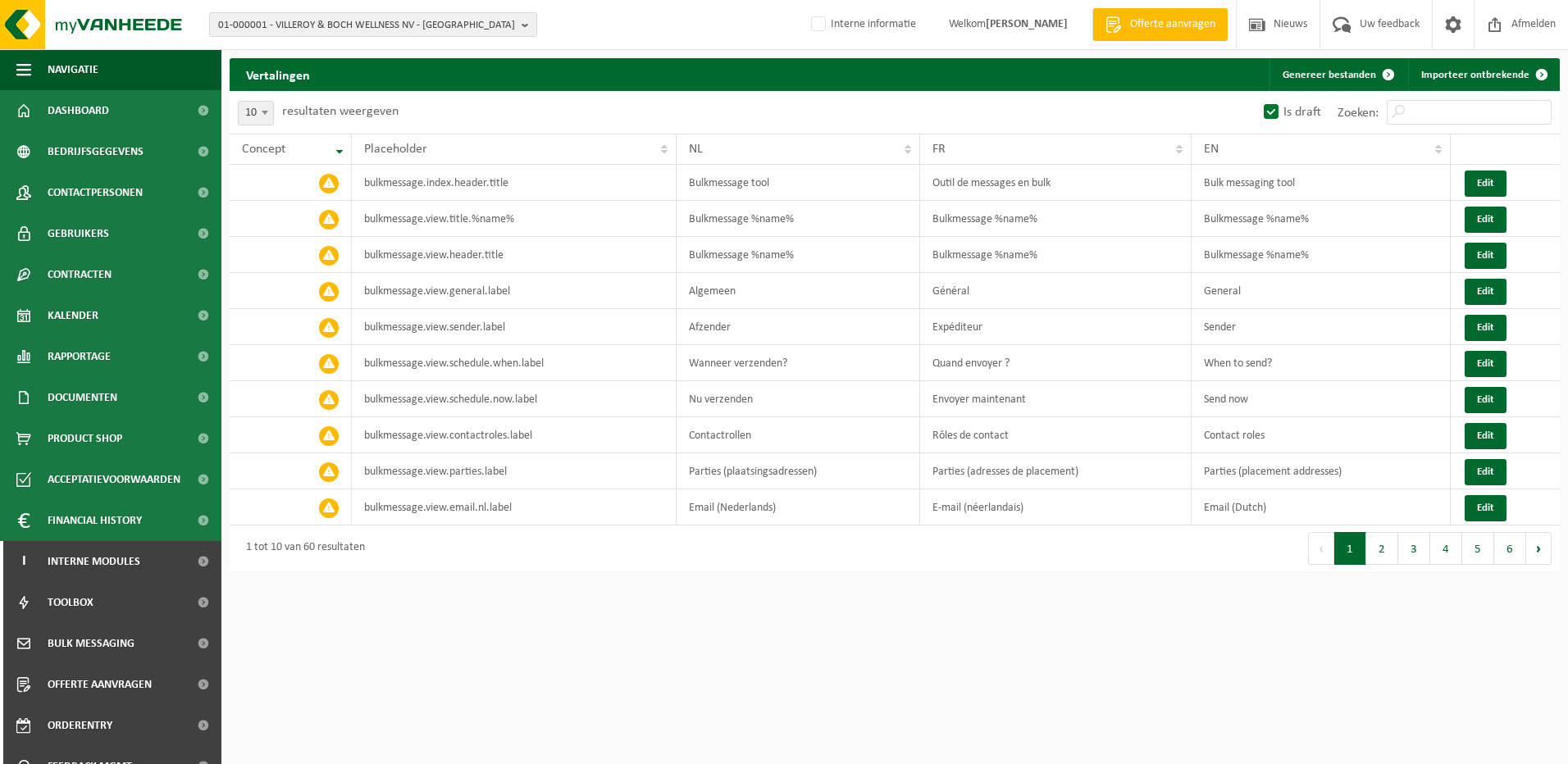
click at [1278, 117] on label "Is draft" at bounding box center [1291, 112] width 61 height 25
click at [1258, 100] on input "Is draft" at bounding box center [1258, 99] width 1 height 1
checkbox input "false"
click at [1342, 76] on button "Genereer bestanden" at bounding box center [1337, 75] width 135 height 33
